Goal: Check status: Check status

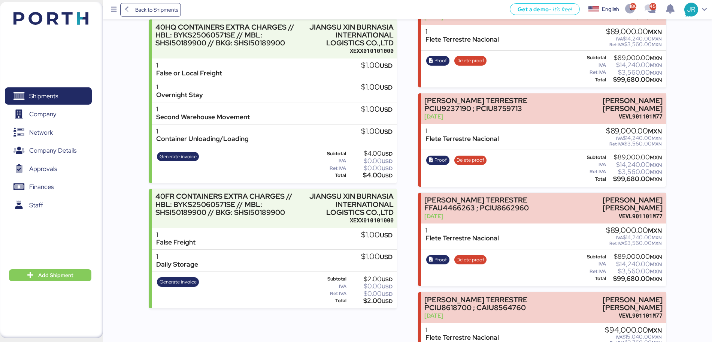
scroll to position [328, 0]
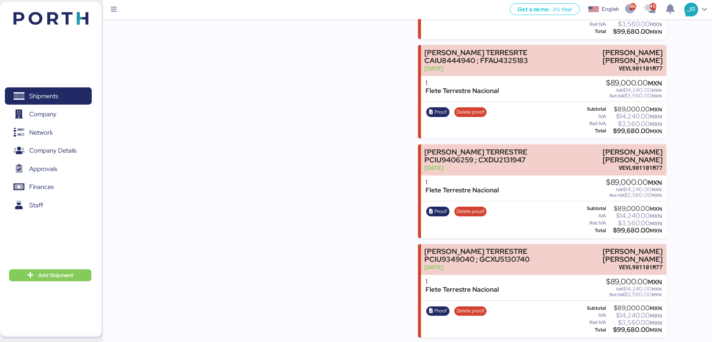
scroll to position [5405, 0]
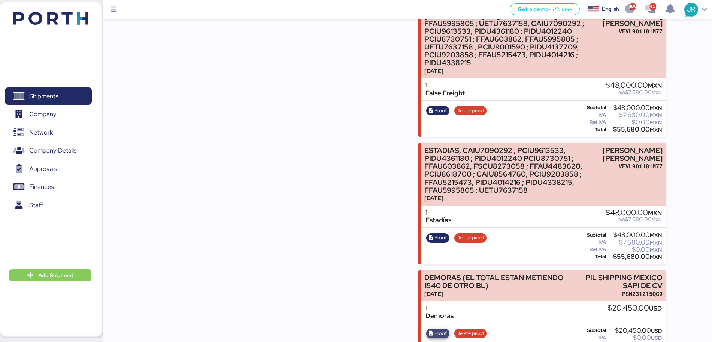
click at [438, 329] on span "Proof" at bounding box center [440, 333] width 12 height 8
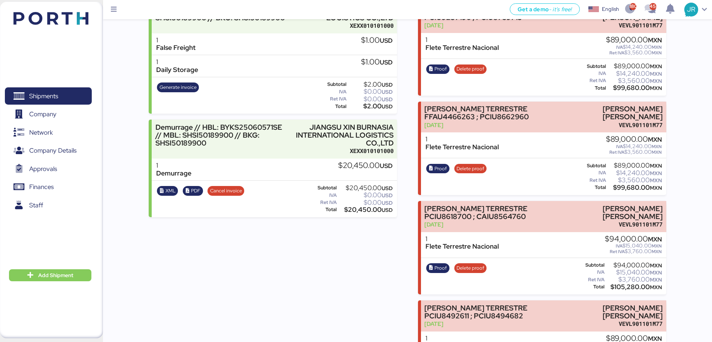
scroll to position [562, 0]
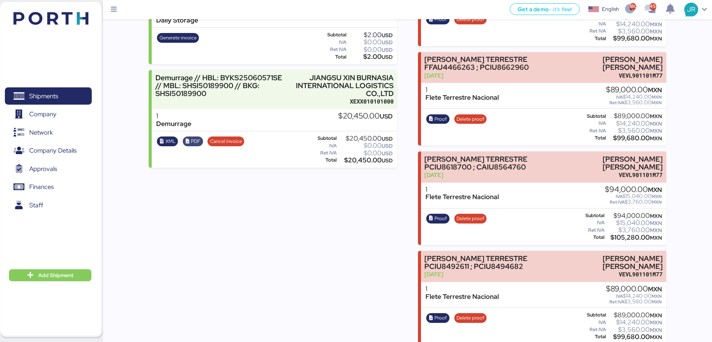
click at [193, 143] on span "PDF" at bounding box center [195, 141] width 9 height 8
click at [30, 94] on span "Shipments" at bounding box center [43, 96] width 29 height 11
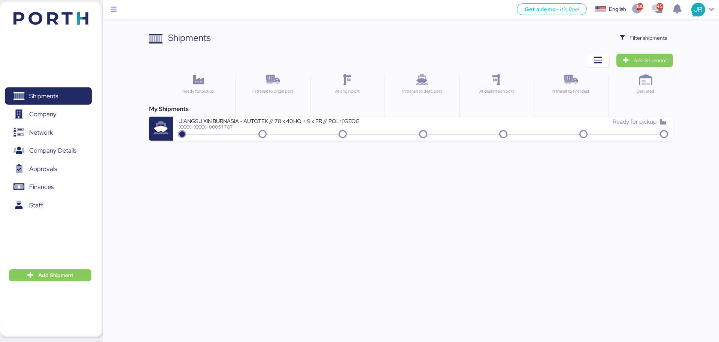
click at [626, 35] on span "Filter shipments" at bounding box center [643, 38] width 47 height 10
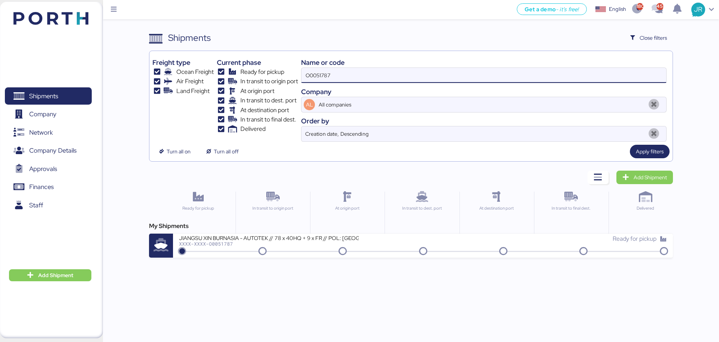
drag, startPoint x: 308, startPoint y: 81, endPoint x: 182, endPoint y: 85, distance: 125.6
click at [185, 87] on div "Freight type Ocean Freight Air Freight Land Freight Current phase Ready for pic…" at bounding box center [410, 98] width 517 height 88
paste input "2032"
type input "O0052032"
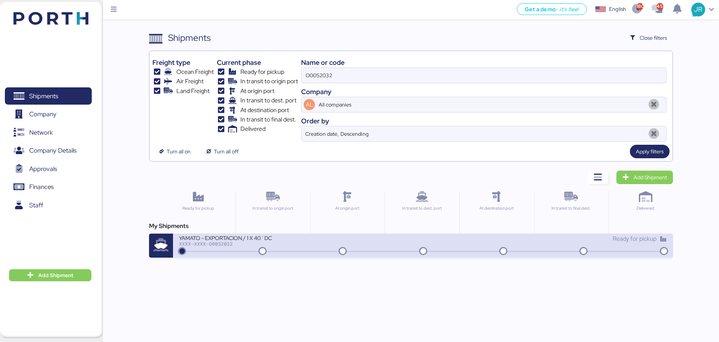
click at [205, 237] on div "YAMATO - EXPORTACION / 1 X 40´DC" at bounding box center [269, 237] width 180 height 6
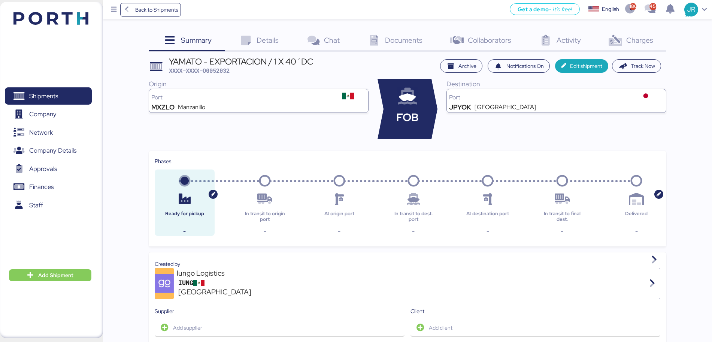
click at [275, 46] on div "Details 0" at bounding box center [258, 41] width 67 height 20
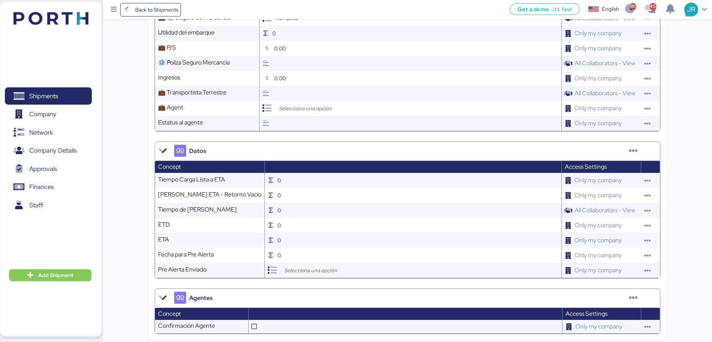
scroll to position [574, 0]
